Goal: Task Accomplishment & Management: Complete application form

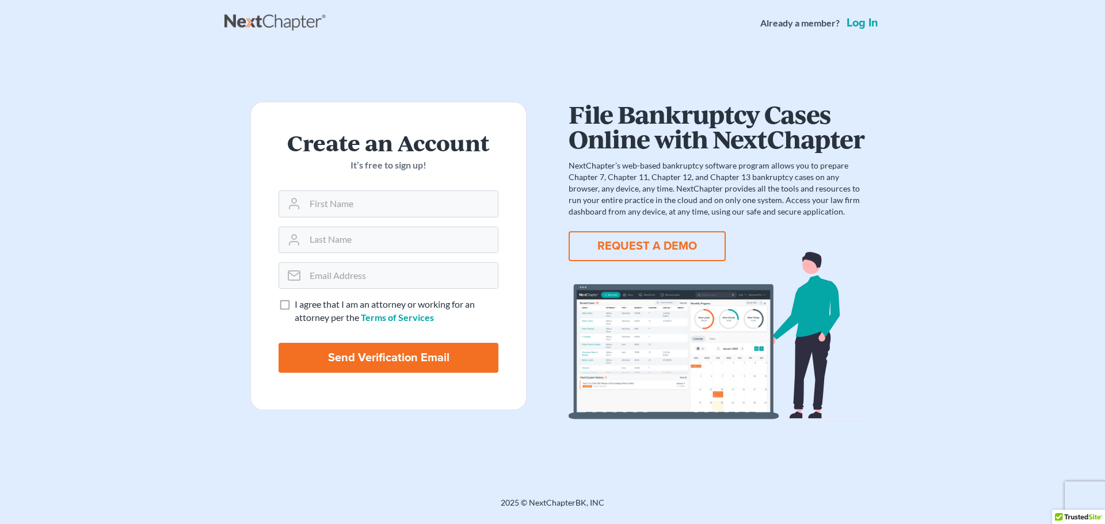
click at [295, 304] on label "I agree that I am an attorney or working for an attorney per the Terms of Servi…" at bounding box center [397, 311] width 204 height 26
click at [299, 304] on input "I agree that I am an attorney or working for an attorney per the Terms of Servi…" at bounding box center [302, 301] width 7 height 7
checkbox input "true"
click at [328, 197] on input "text" at bounding box center [401, 203] width 193 height 25
type input "[PERSON_NAME]"
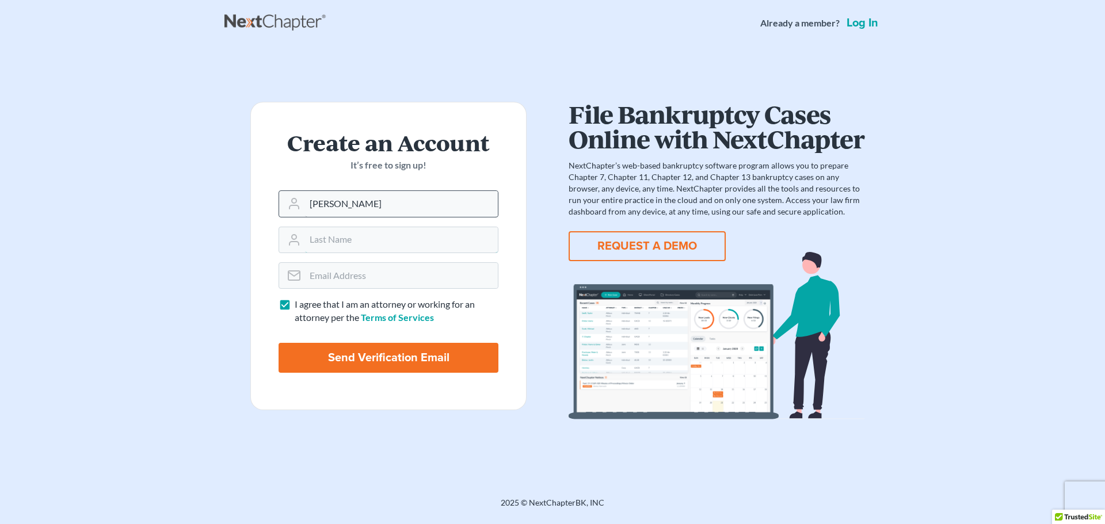
type input "[PERSON_NAME]"
click at [387, 280] on input "email" at bounding box center [401, 275] width 193 height 25
type input "[PERSON_NAME][EMAIL_ADDRESS][DOMAIN_NAME]"
click at [394, 351] on input "Send Verification Email" at bounding box center [389, 358] width 220 height 30
type input "Thinking..."
